Goal: Transaction & Acquisition: Purchase product/service

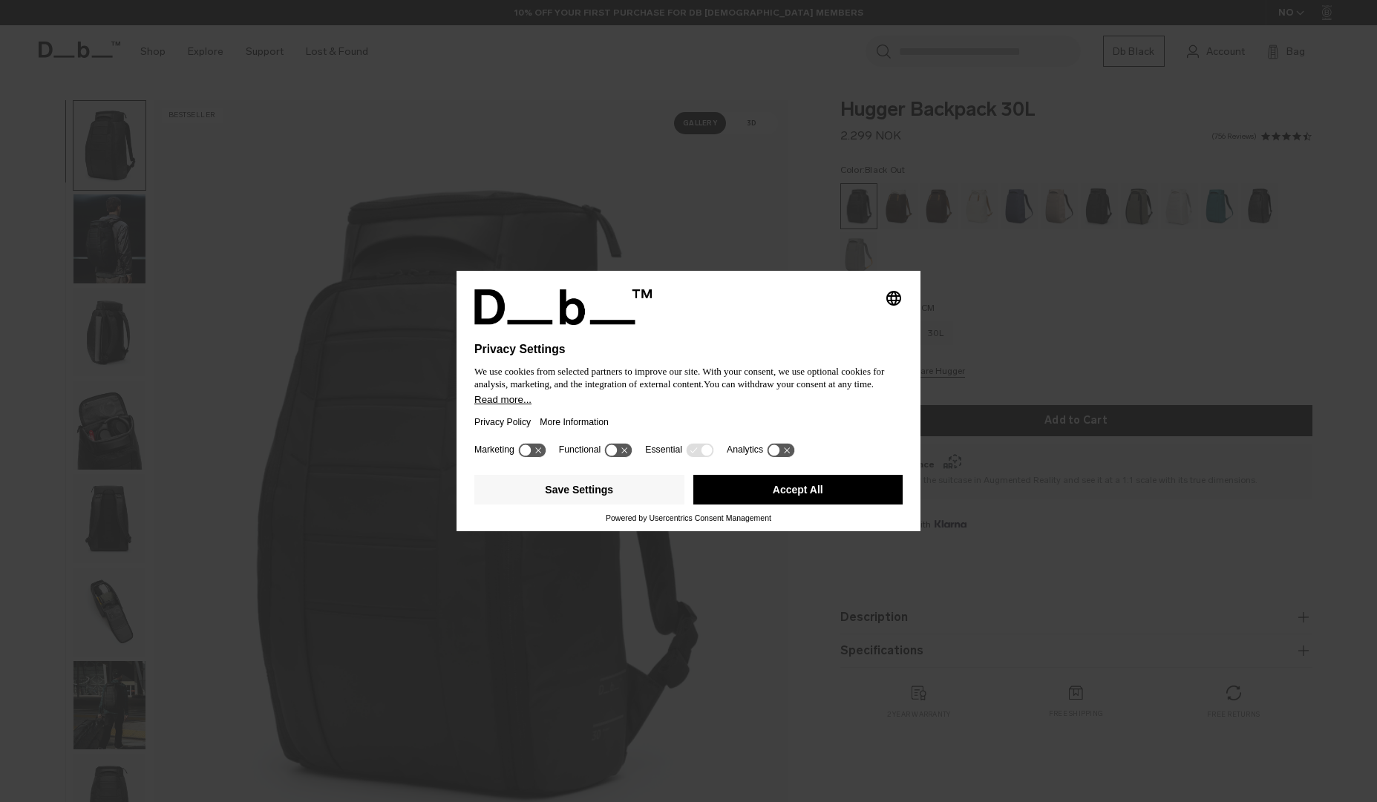
click at [813, 326] on div at bounding box center [688, 334] width 428 height 18
click at [995, 318] on div "Selecting an option will immediately change the language Privacy Settings We us…" at bounding box center [688, 401] width 1377 height 802
click at [781, 495] on button "Accept All" at bounding box center [798, 490] width 210 height 30
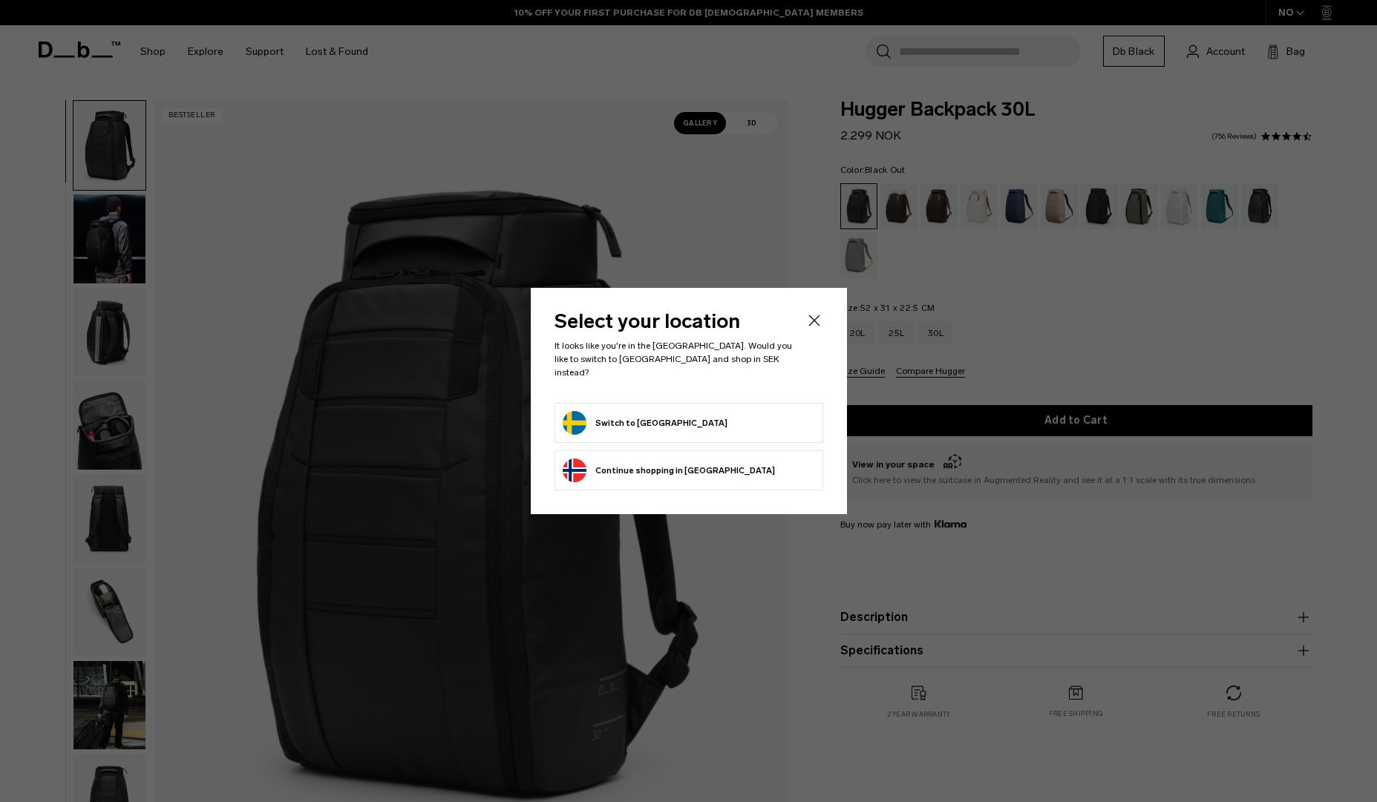
click at [814, 326] on icon "Close" at bounding box center [813, 320] width 11 height 11
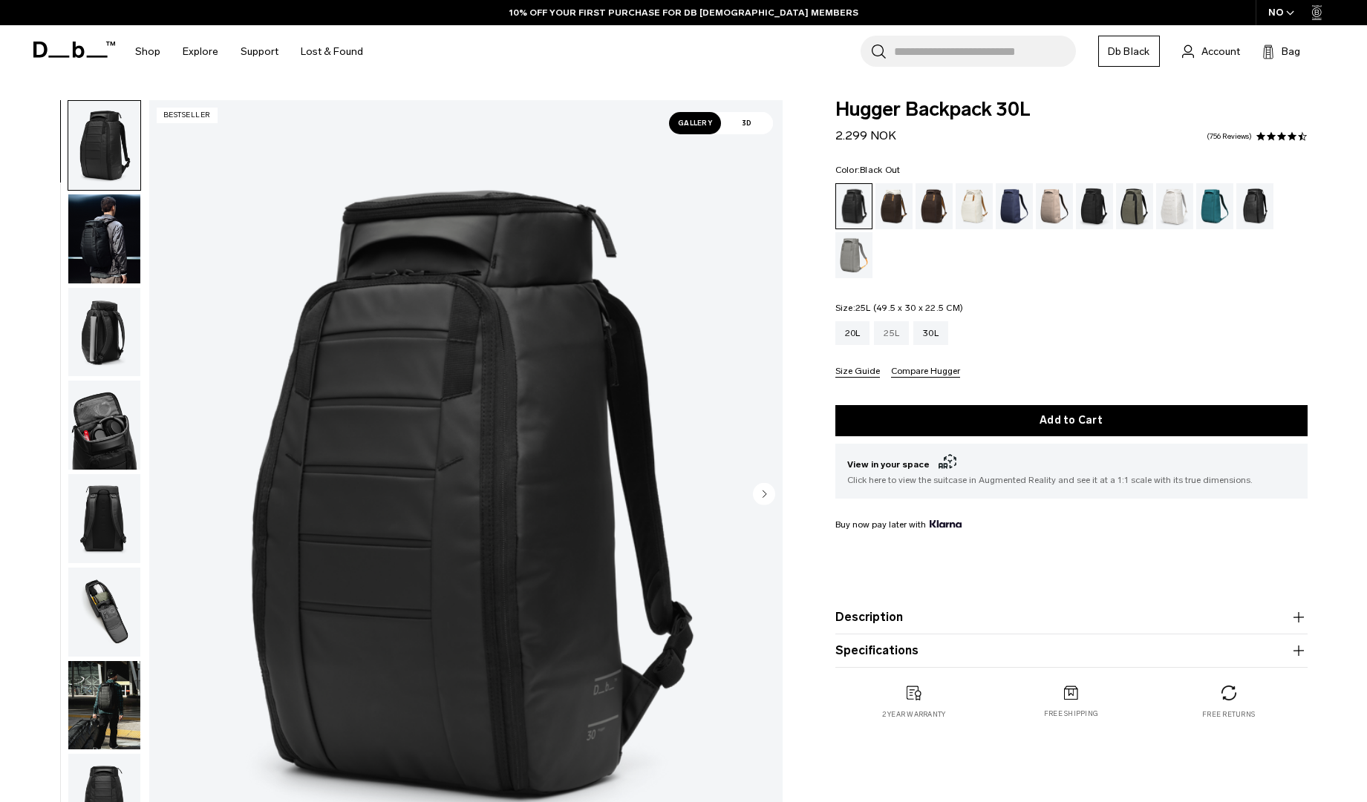
click at [886, 334] on div "25L" at bounding box center [891, 333] width 35 height 24
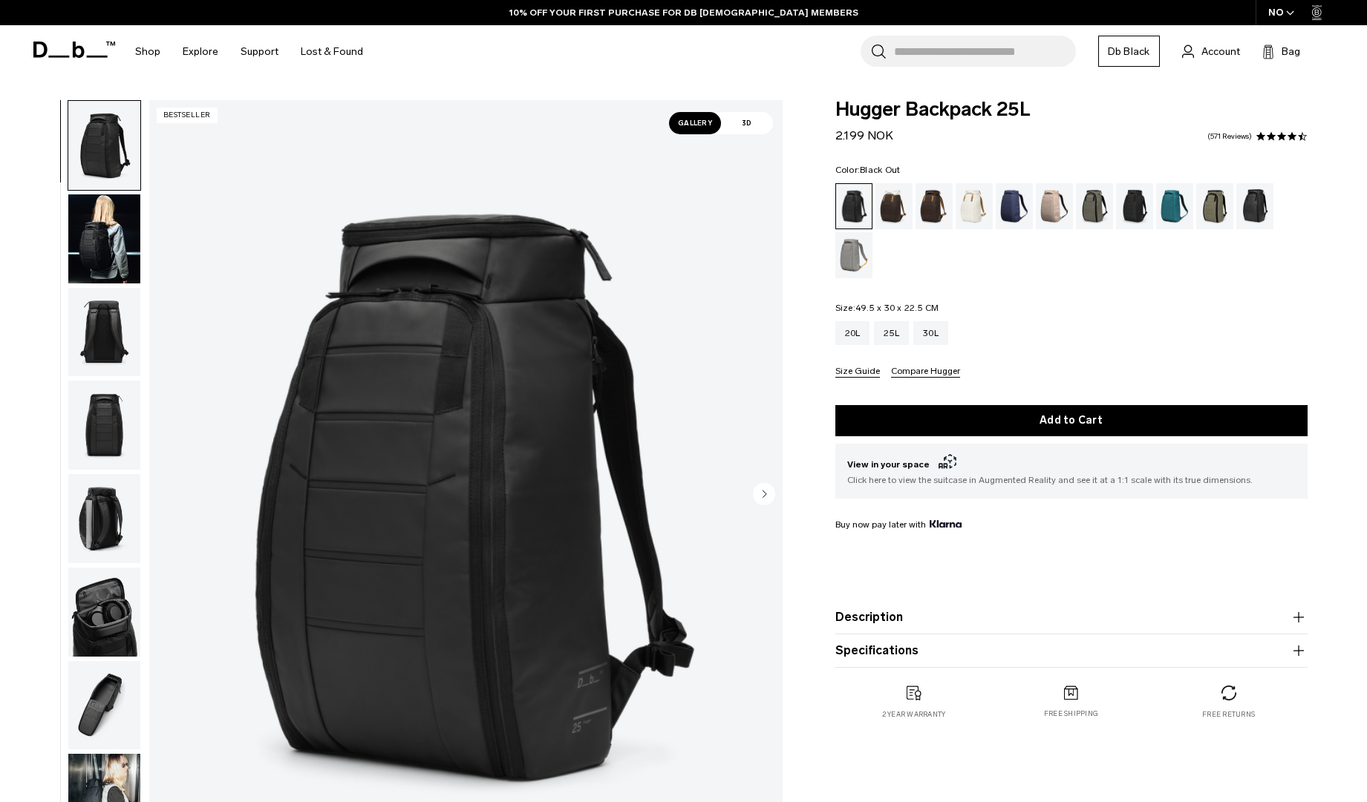
drag, startPoint x: 859, startPoint y: 309, endPoint x: 890, endPoint y: 309, distance: 31.2
click at [890, 309] on span "49.5 x 30 x 22.5 CM" at bounding box center [897, 308] width 84 height 10
click at [945, 311] on fieldset "Size: 49.5 x 30 x 22.5 CM Out of stock 20L 25L 30L Size Guide Compare Hugger" at bounding box center [1071, 341] width 472 height 74
